Goal: Communication & Community: Ask a question

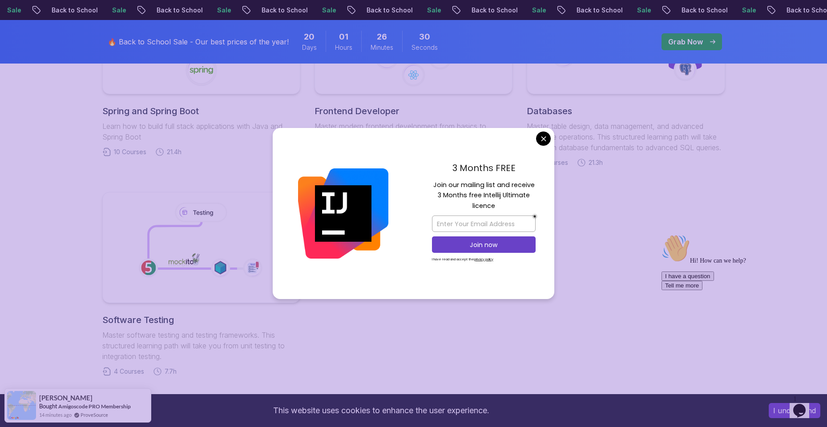
scroll to position [534, 0]
click at [542, 141] on body "Sale Back to School Sale Back to School Sale Back to School Sale Back to School…" at bounding box center [413, 158] width 827 height 1385
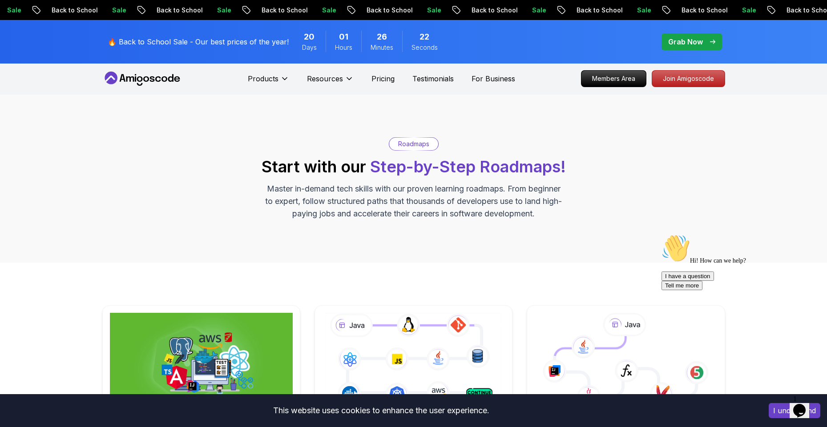
scroll to position [0, 0]
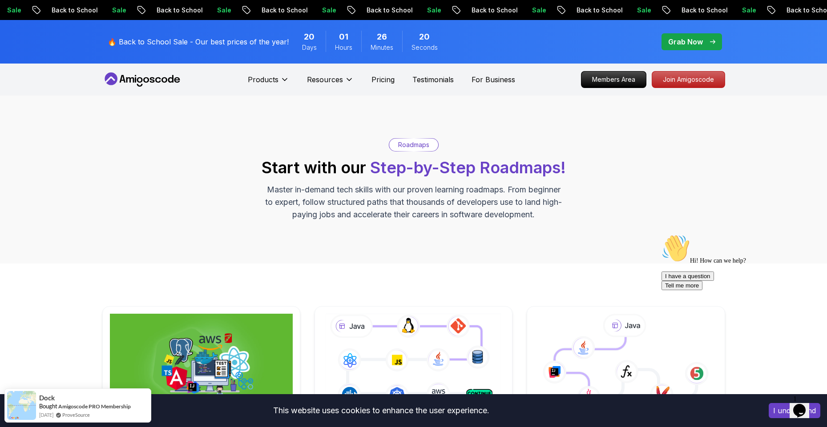
click at [683, 46] on p "Grab Now" at bounding box center [685, 41] width 35 height 11
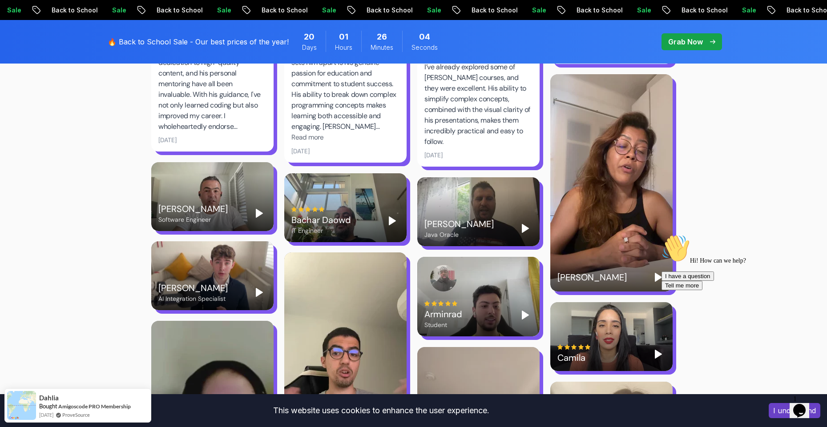
scroll to position [1601, 0]
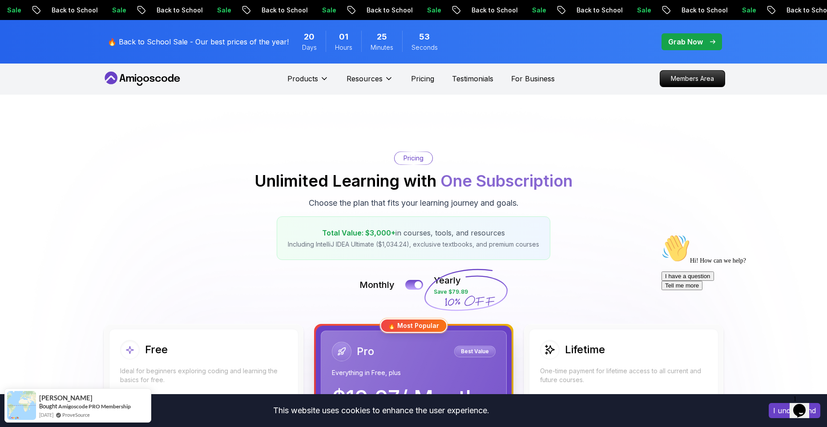
scroll to position [0, 0]
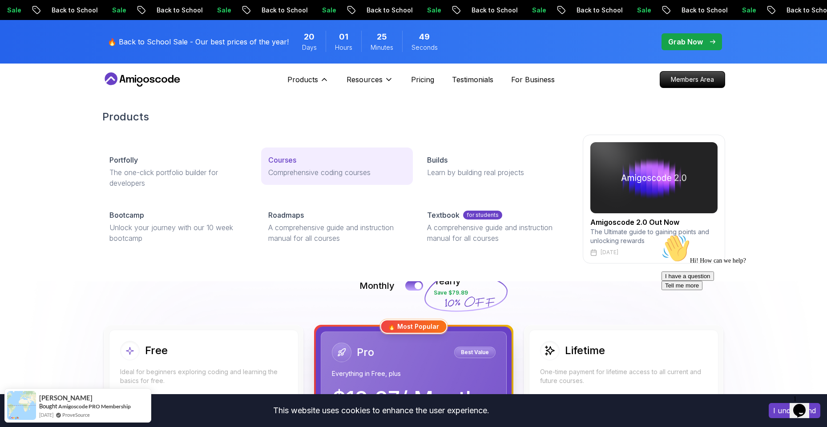
click at [292, 164] on p "Courses" at bounding box center [282, 160] width 28 height 11
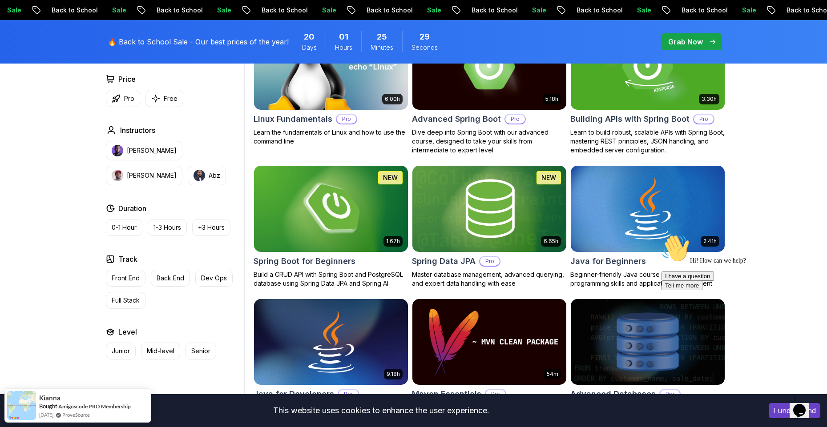
scroll to position [320, 0]
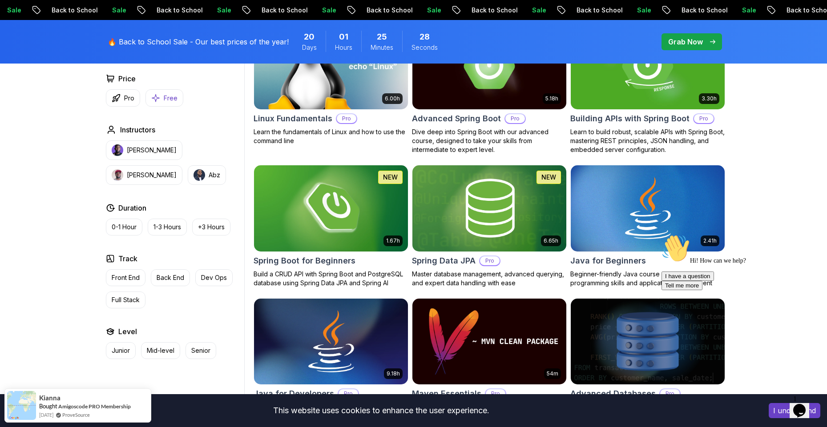
click at [169, 102] on p "Free" at bounding box center [171, 98] width 14 height 9
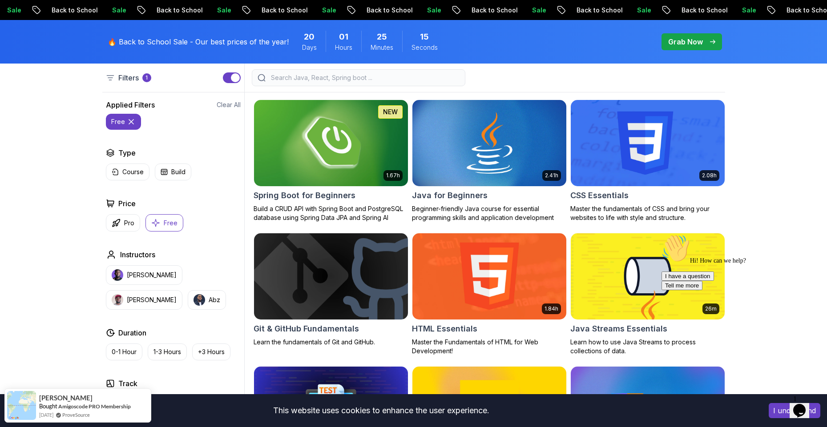
scroll to position [213, 0]
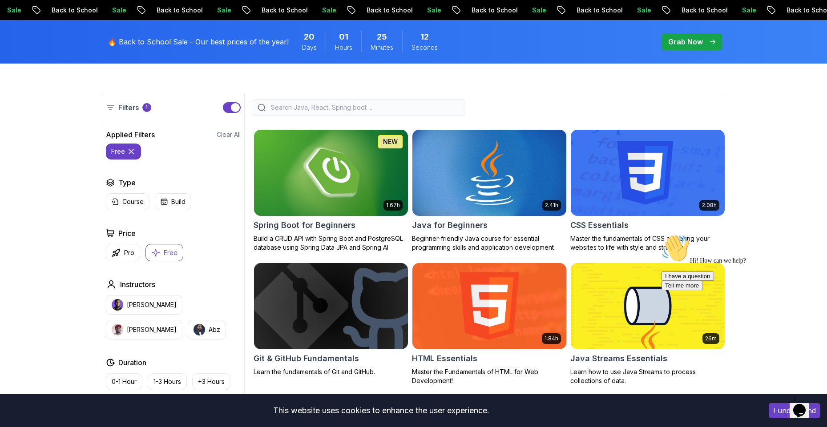
click at [485, 173] on img at bounding box center [488, 173] width 161 height 90
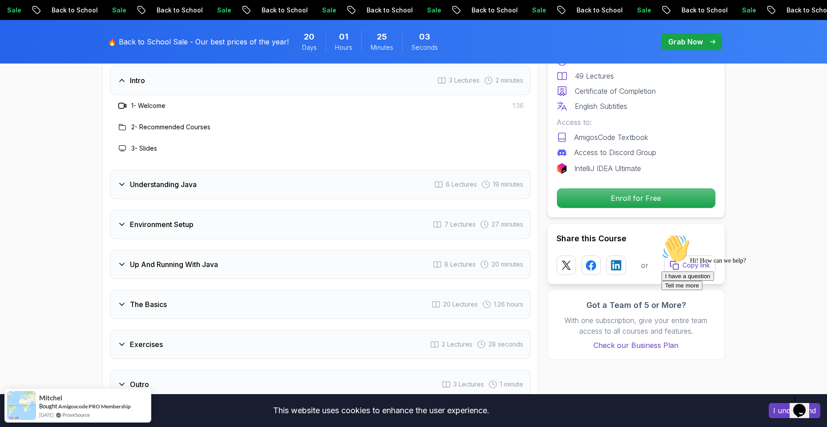
scroll to position [1334, 0]
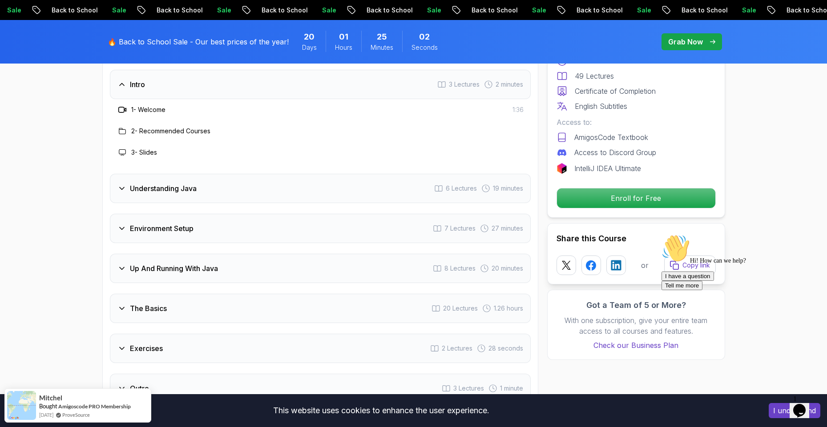
click at [181, 174] on div "Understanding Java 6 Lectures 19 minutes" at bounding box center [320, 188] width 421 height 29
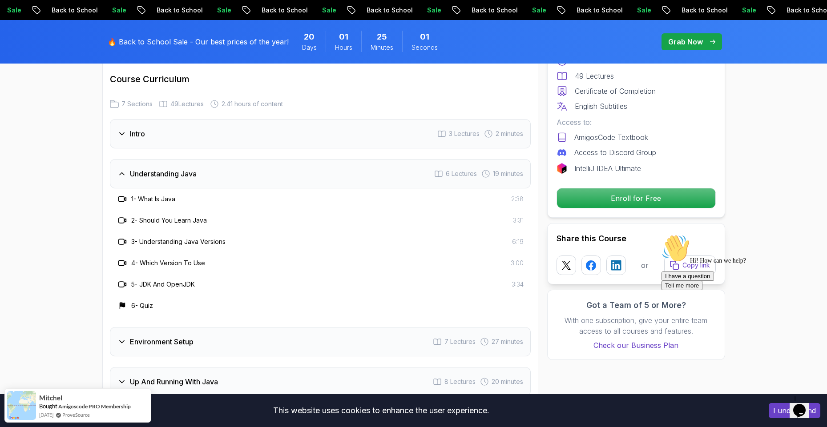
scroll to position [1281, 0]
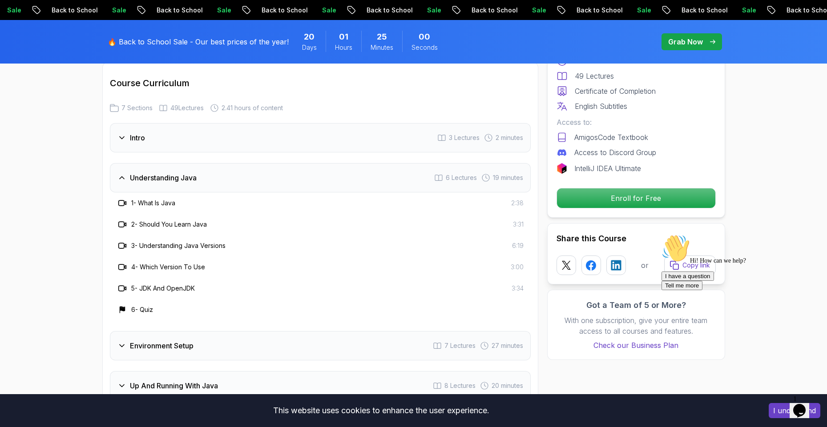
click at [124, 173] on icon at bounding box center [121, 177] width 9 height 9
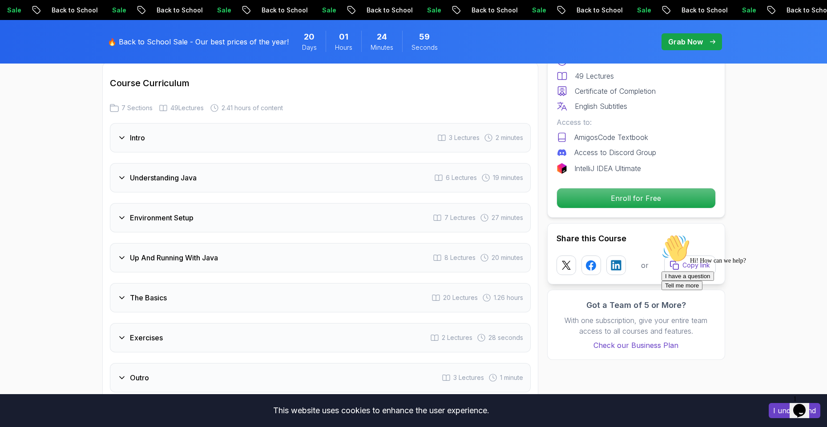
click at [129, 213] on div "Environment Setup" at bounding box center [155, 218] width 76 height 11
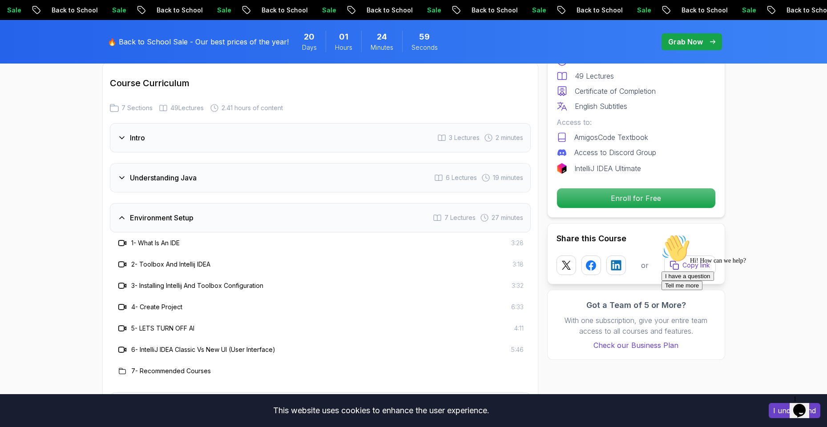
click at [125, 213] on icon at bounding box center [121, 217] width 9 height 9
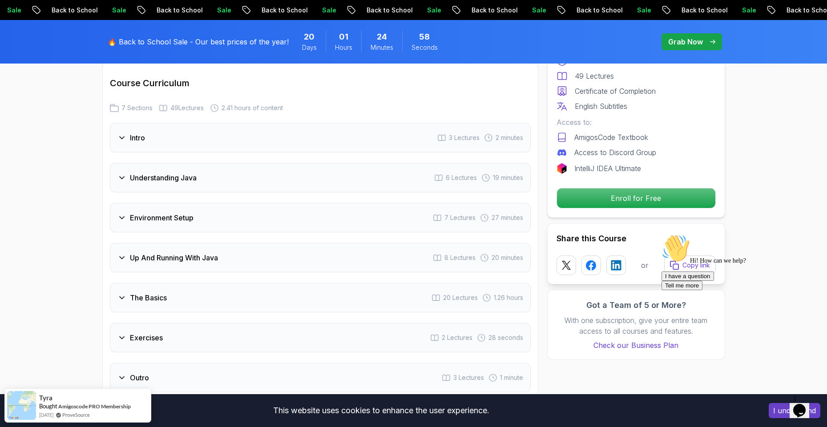
click at [119, 253] on icon at bounding box center [121, 257] width 9 height 9
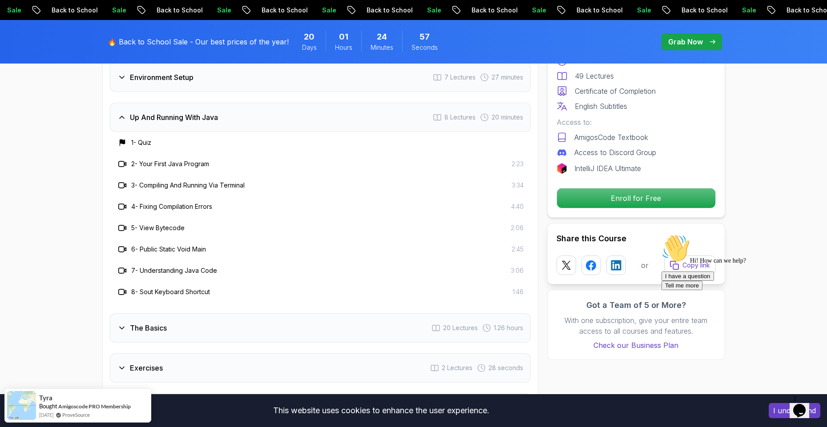
scroll to position [1388, 0]
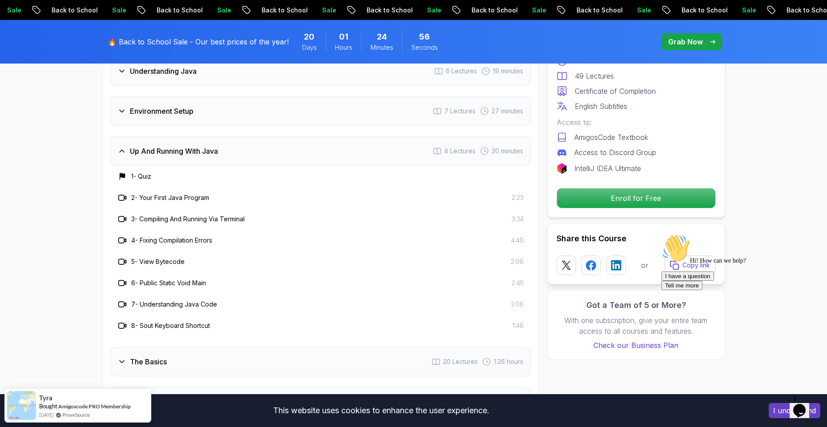
click at [125, 137] on div "Up And Running With Java 8 Lectures 20 minutes" at bounding box center [320, 151] width 421 height 29
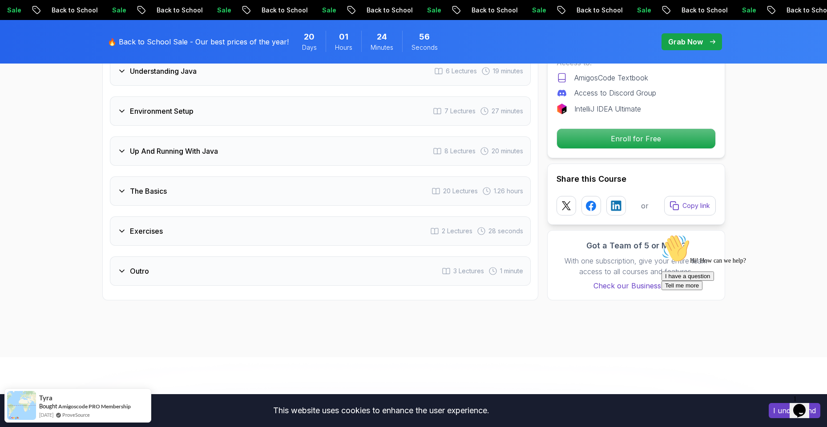
click at [126, 187] on icon at bounding box center [121, 191] width 9 height 9
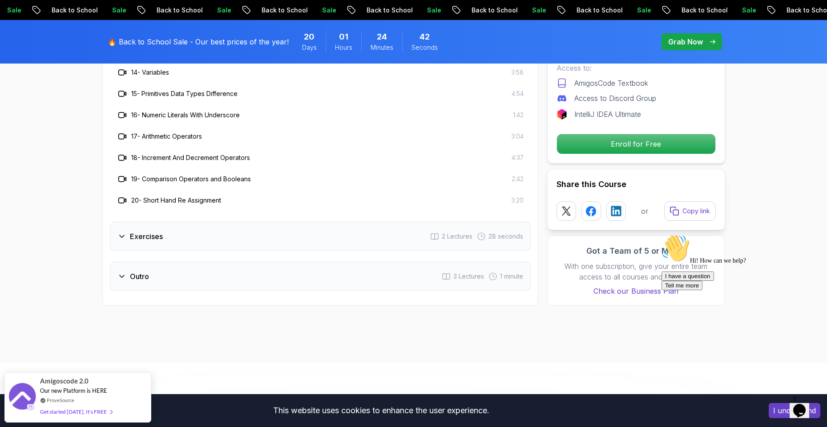
scroll to position [1814, 0]
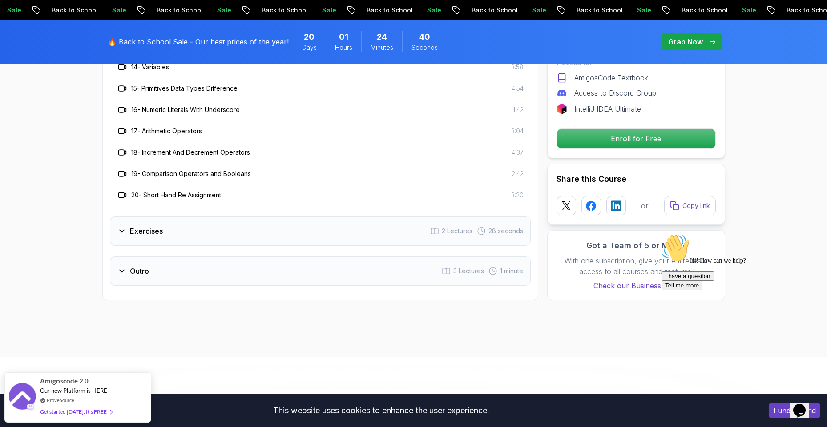
click at [179, 217] on div "Exercises 2 Lectures 28 seconds" at bounding box center [320, 231] width 421 height 29
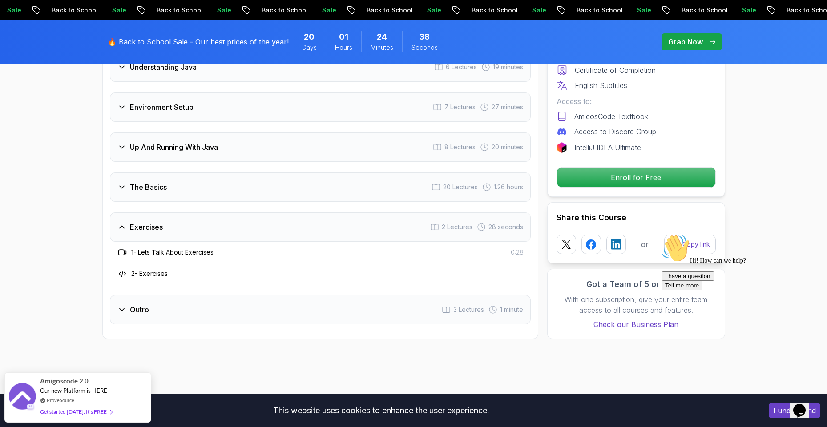
scroll to position [1388, 0]
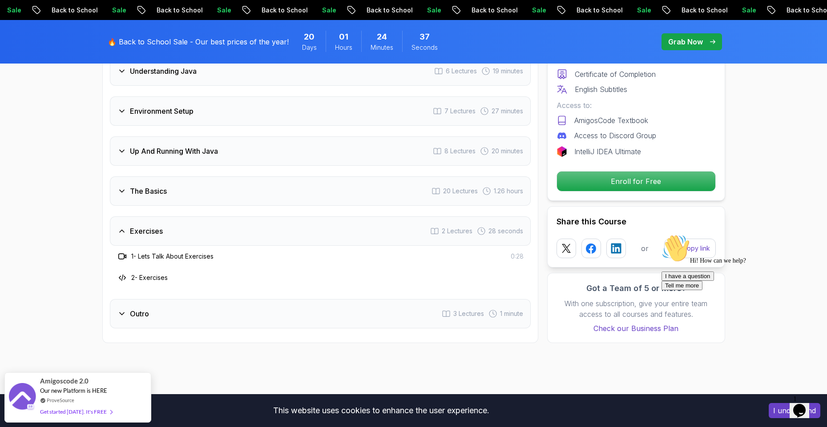
click at [152, 299] on div "Outro 3 Lectures 1 minute" at bounding box center [320, 313] width 421 height 29
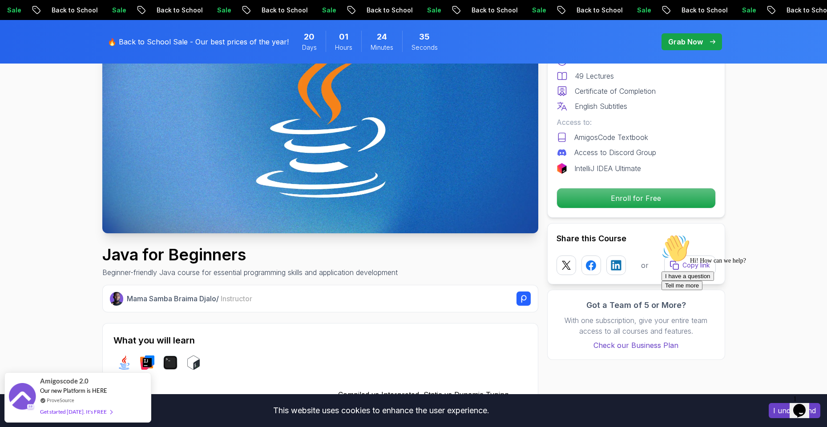
scroll to position [0, 0]
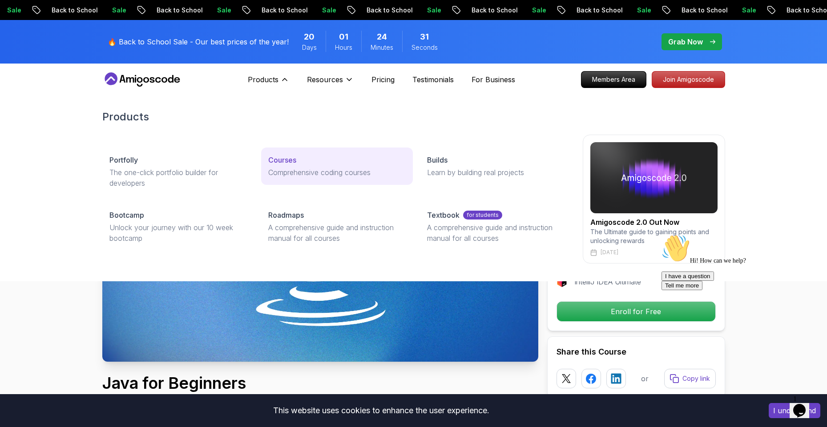
click at [280, 162] on p "Courses" at bounding box center [282, 160] width 28 height 11
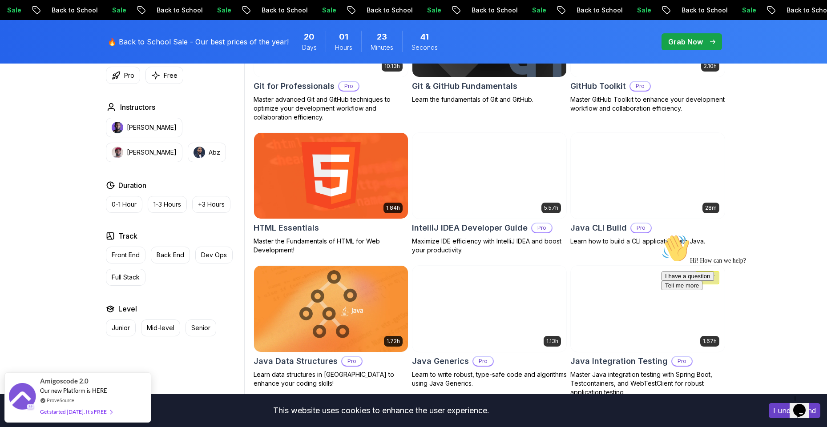
scroll to position [1067, 0]
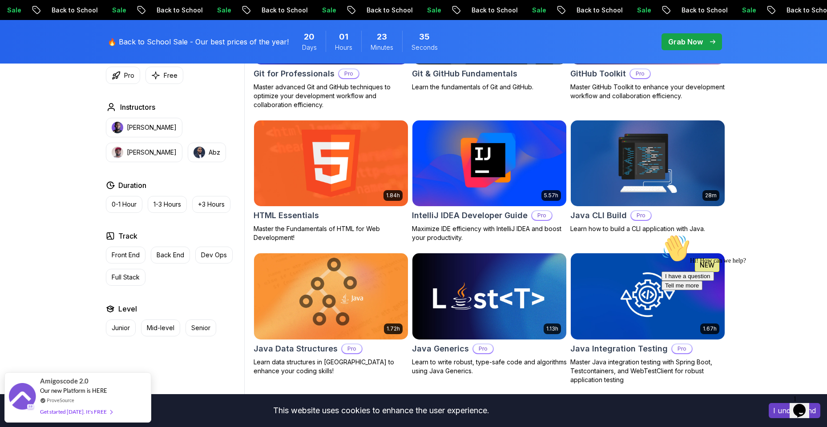
click at [474, 216] on h2 "IntelliJ IDEA Developer Guide" at bounding box center [470, 215] width 116 height 12
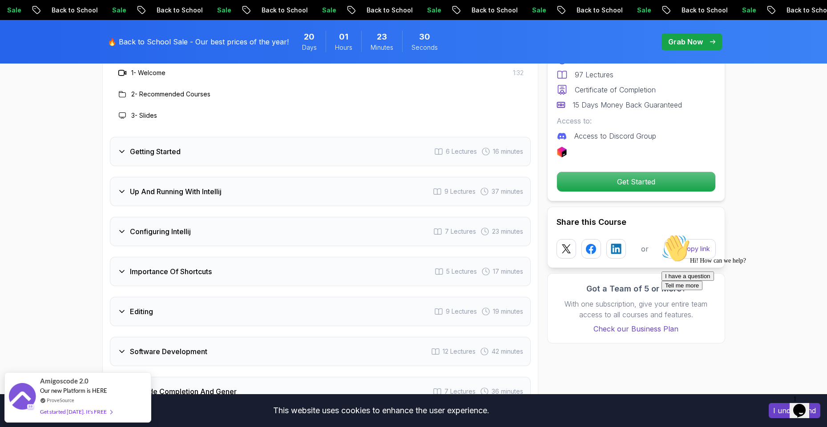
scroll to position [1334, 0]
click at [683, 46] on p "Grab Now" at bounding box center [685, 41] width 35 height 11
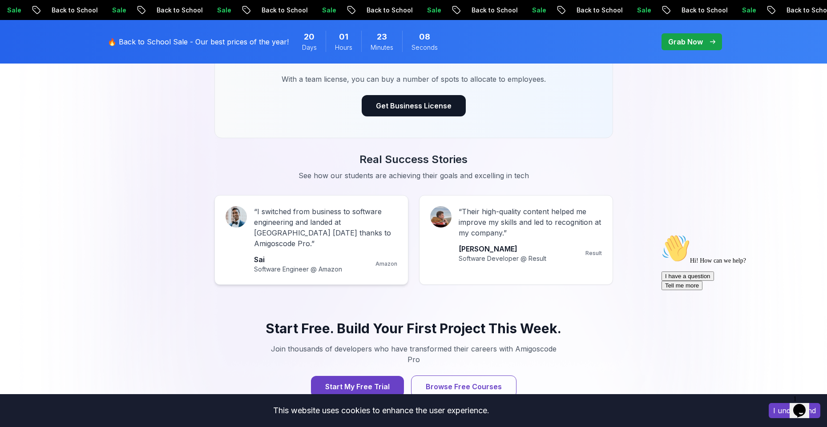
scroll to position [800, 0]
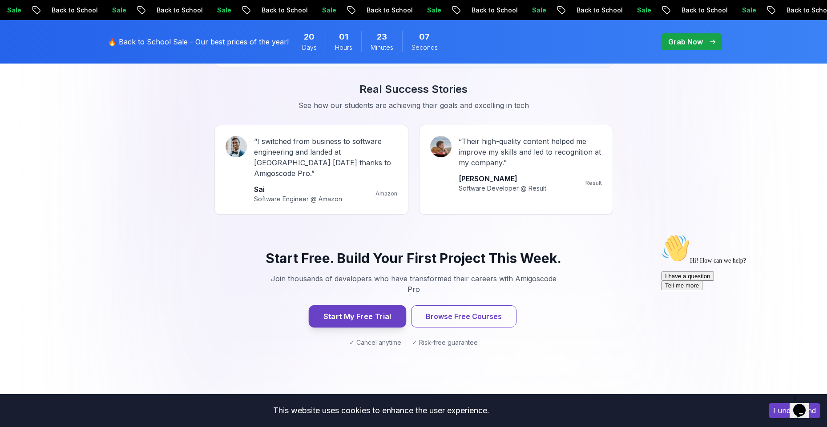
click at [366, 306] on button "Start My Free Trial" at bounding box center [356, 317] width 97 height 22
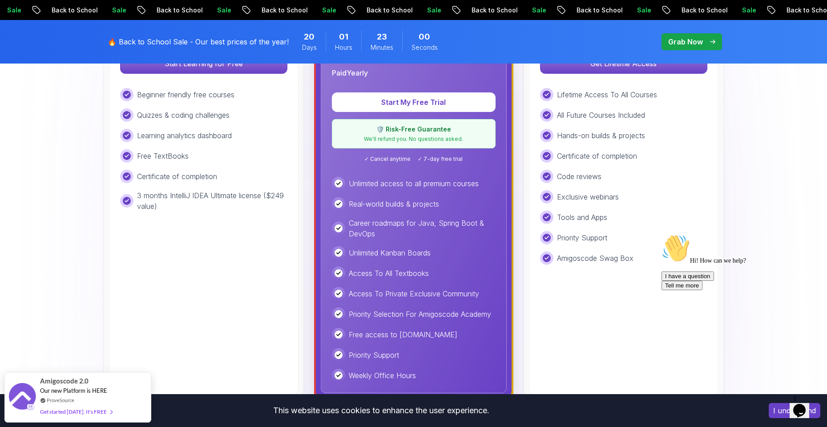
scroll to position [320, 0]
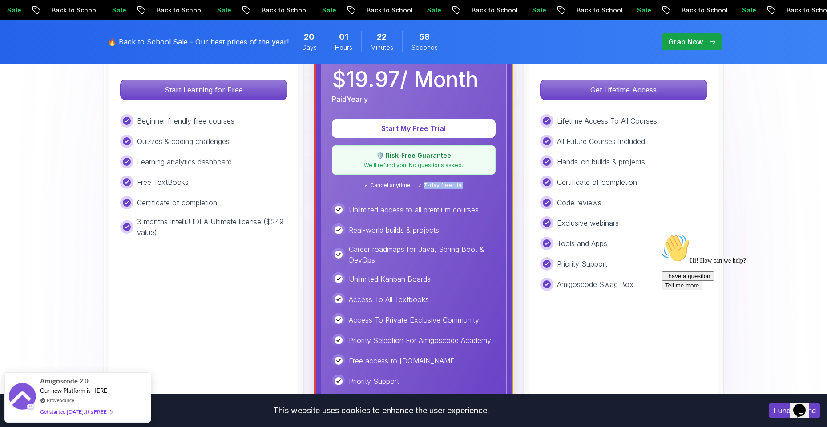
drag, startPoint x: 425, startPoint y: 186, endPoint x: 475, endPoint y: 187, distance: 49.8
click at [475, 187] on div "✓ Cancel anytime ✓ 7-day free trial" at bounding box center [414, 185] width 164 height 7
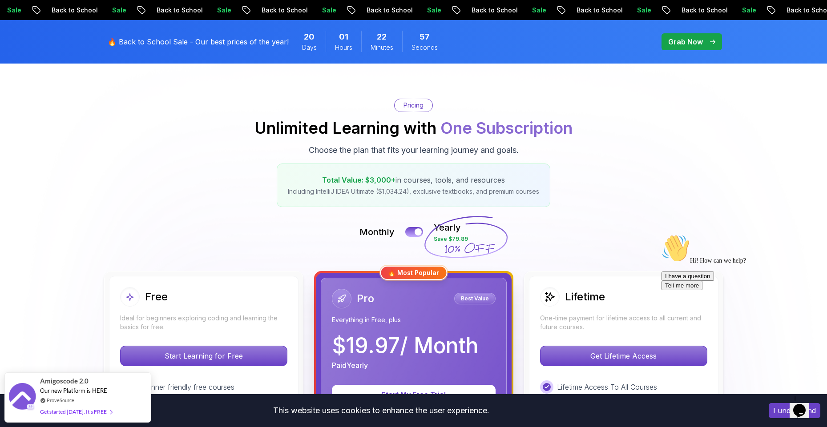
scroll to position [53, 0]
click at [415, 233] on div at bounding box center [418, 233] width 8 height 8
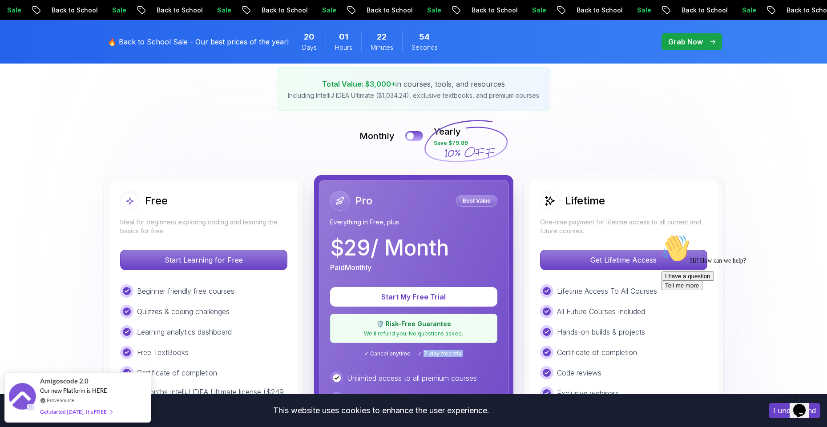
scroll to position [160, 0]
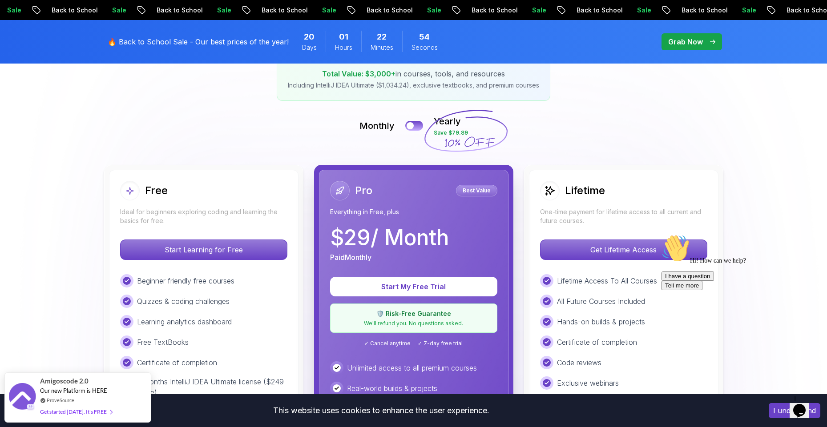
click at [575, 120] on div "Monthly Yearly Save $79.89" at bounding box center [413, 125] width 623 height 21
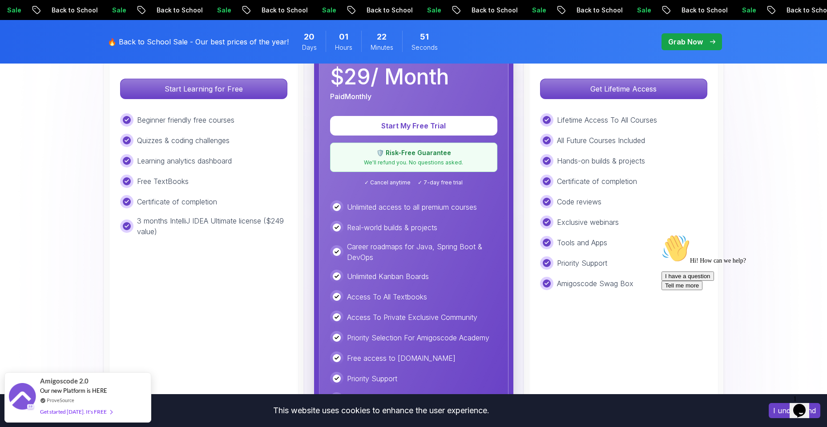
scroll to position [267, 0]
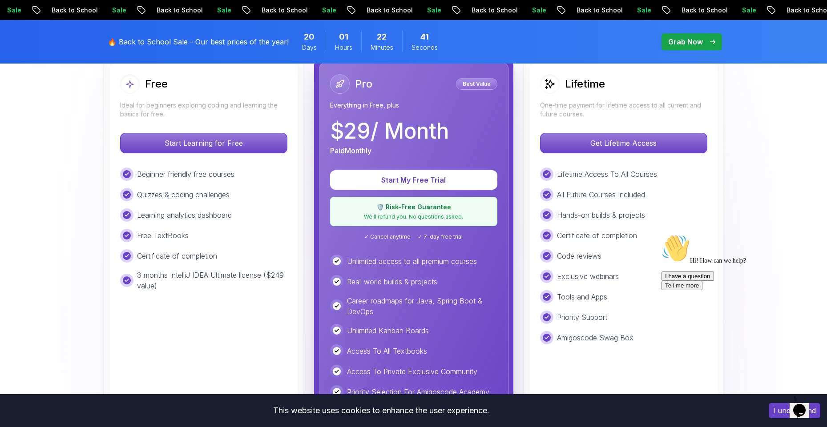
click at [804, 404] on icon "Chat widget" at bounding box center [799, 410] width 12 height 13
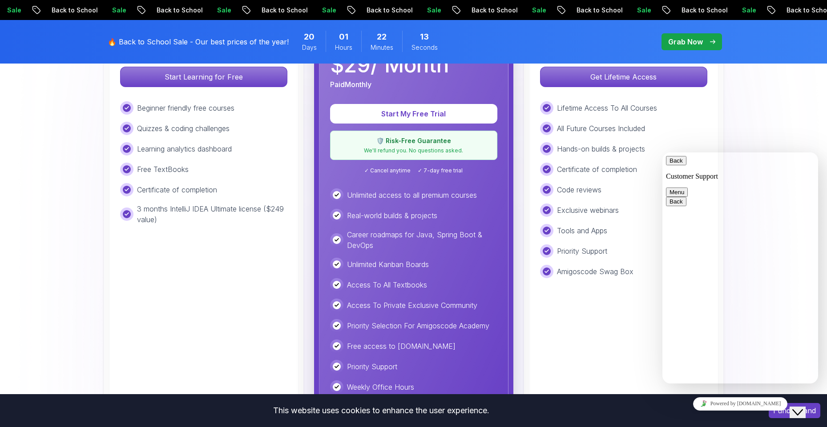
scroll to position [333, 0]
click at [662, 153] on textarea at bounding box center [662, 153] width 0 height 0
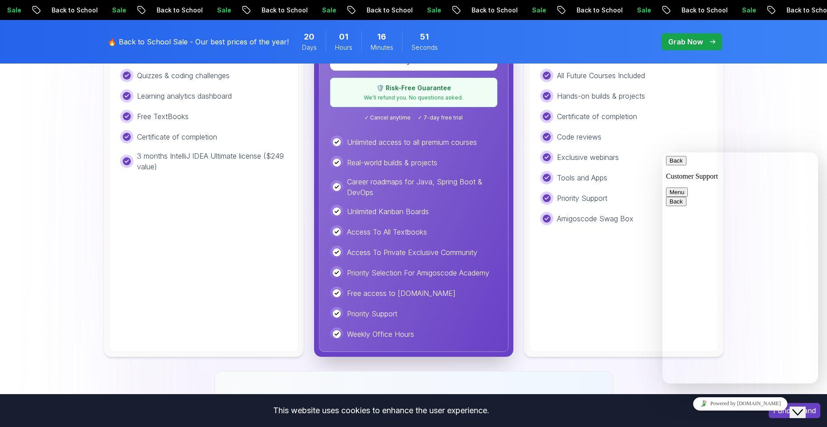
scroll to position [113, 0]
type input "[PERSON_NAME]"
type input "[EMAIL_ADDRESS][DOMAIN_NAME]"
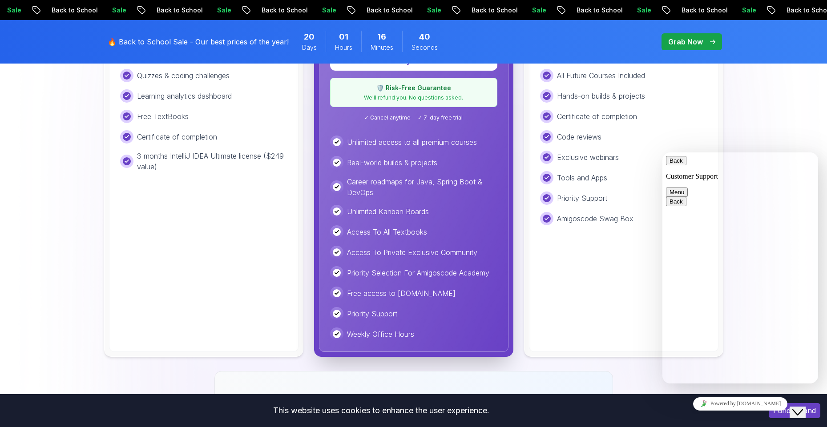
type input "5553999032330"
drag, startPoint x: 733, startPoint y: 270, endPoint x: 660, endPoint y: 272, distance: 73.8
click html "Back Customer Support Menu Back Rate this chat Insert emoji Customer Support Hi…"
drag, startPoint x: 720, startPoint y: 275, endPoint x: 681, endPoint y: 276, distance: 38.7
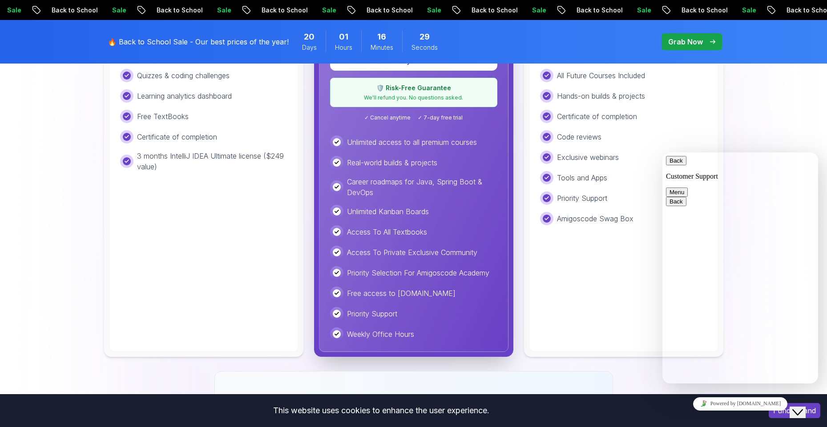
paste input "purchasing power parity"
type input "Purchasing power parity"
type textarea "There is a policy on PPP here on [DOMAIN_NAME]? Thanks"
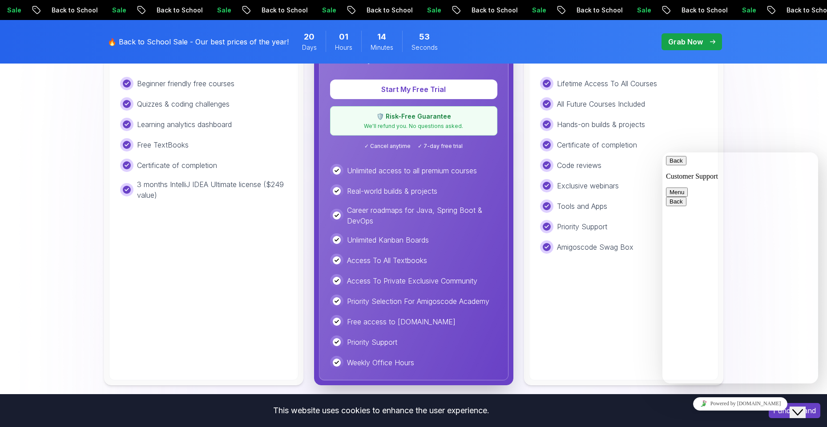
scroll to position [279, 0]
